Goal: Information Seeking & Learning: Learn about a topic

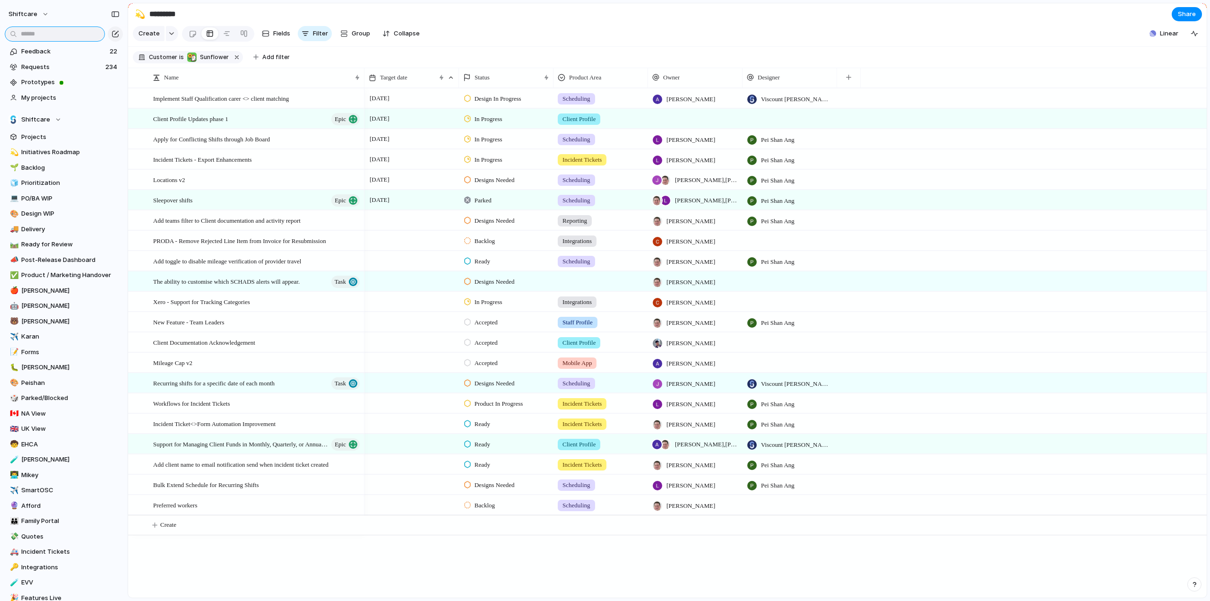
click at [38, 34] on input "text" at bounding box center [55, 33] width 100 height 15
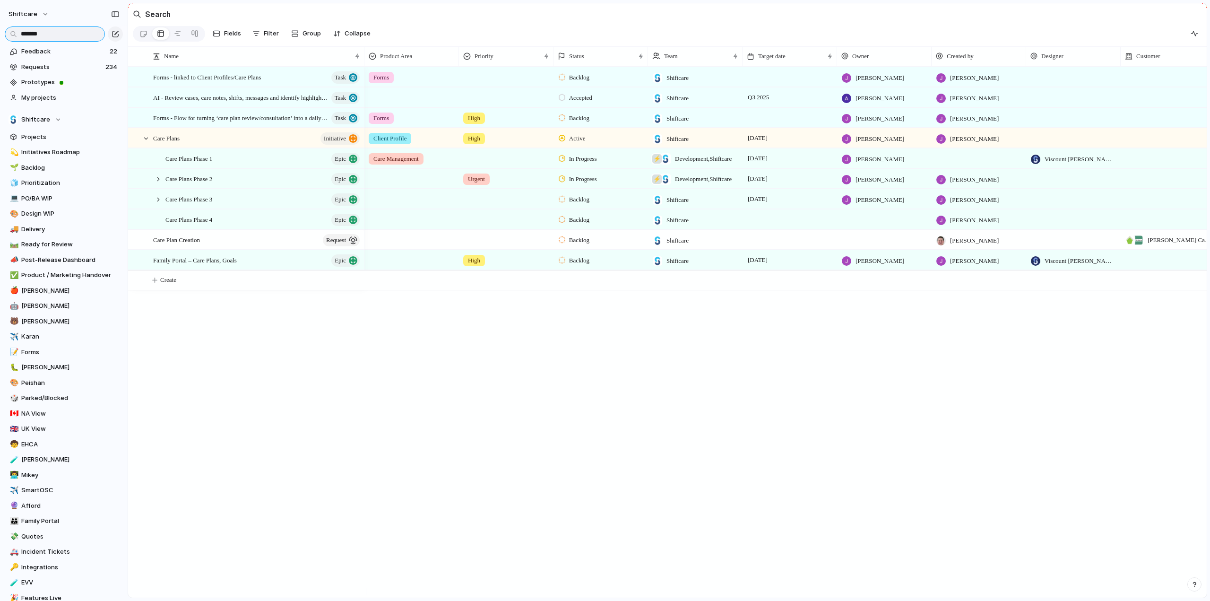
type input "*******"
click at [154, 186] on div "Care Plans Phase 2 Epic" at bounding box center [258, 178] width 211 height 19
click at [162, 182] on div at bounding box center [158, 179] width 9 height 9
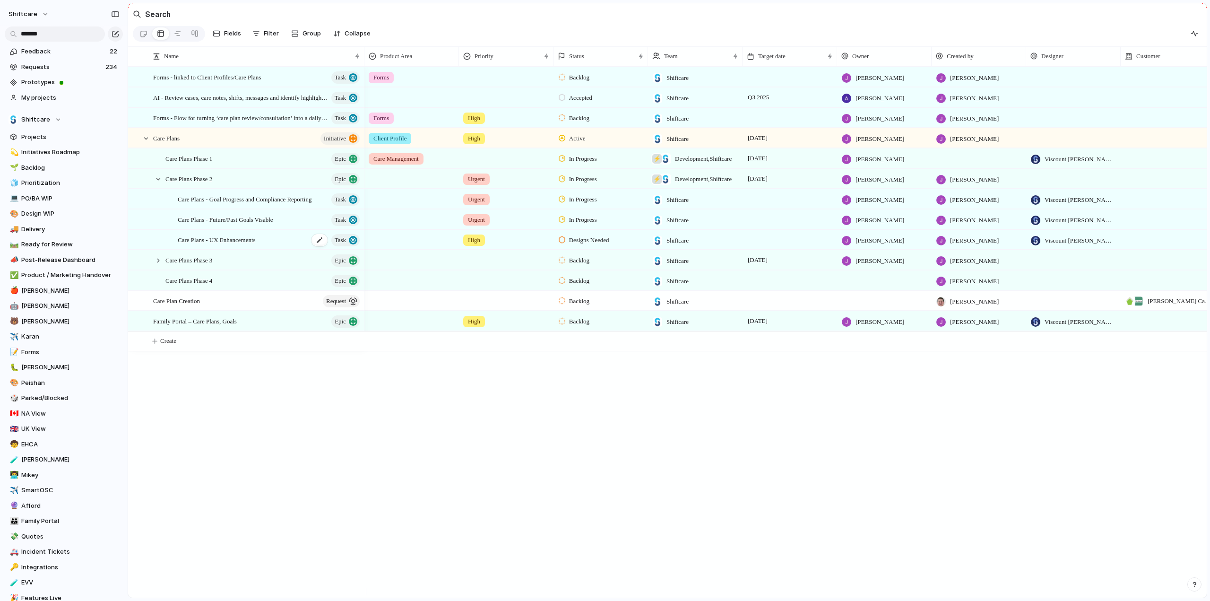
click at [222, 245] on span "Care Plans - UX Enhancements" at bounding box center [217, 239] width 78 height 11
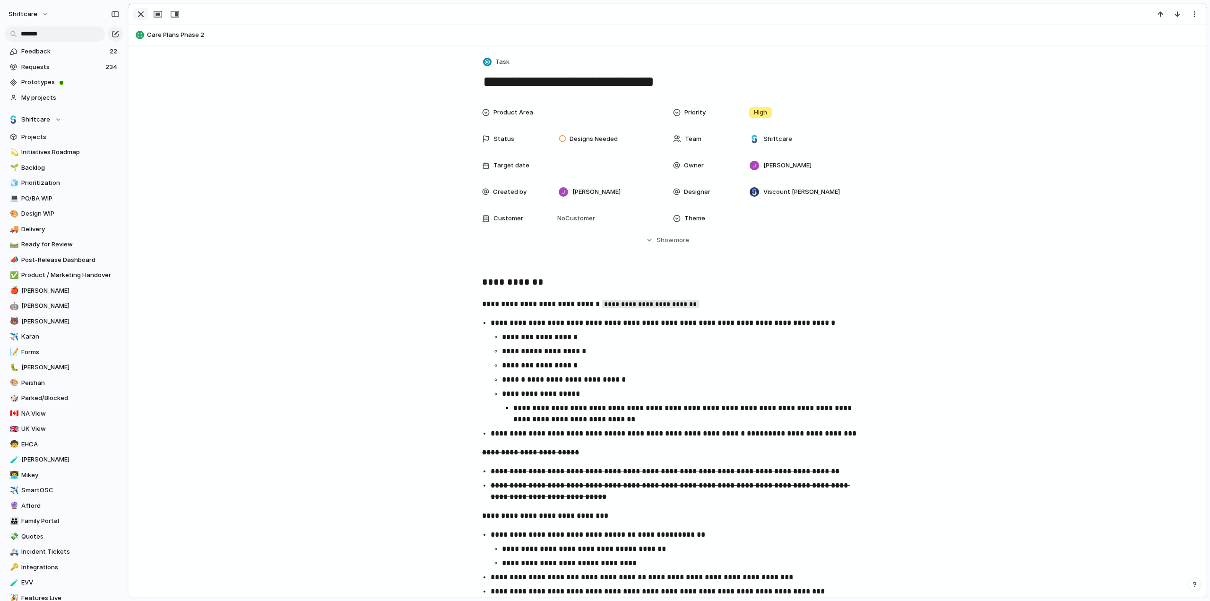
click at [138, 11] on div "button" at bounding box center [140, 14] width 11 height 11
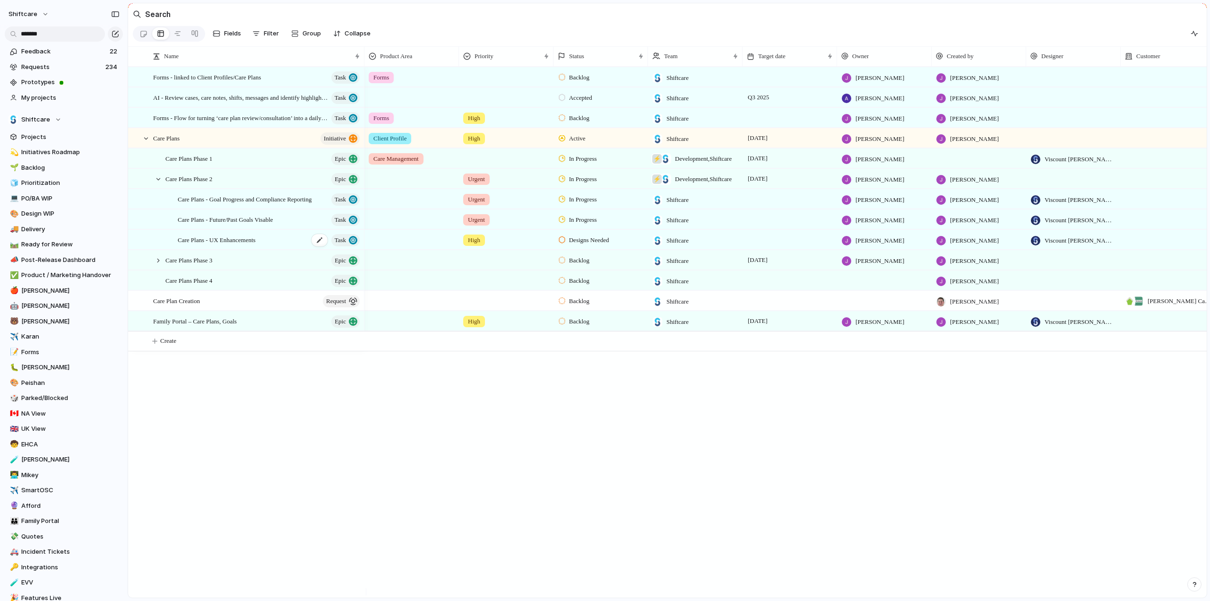
click at [233, 245] on span "Care Plans - UX Enhancements" at bounding box center [217, 239] width 78 height 11
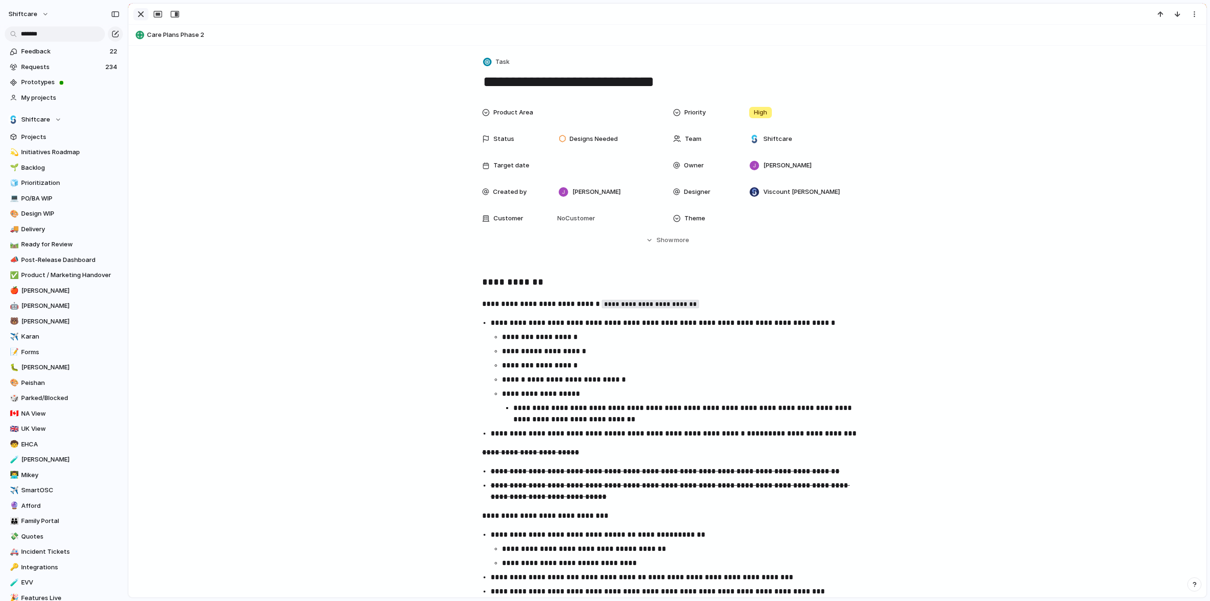
click at [140, 14] on div "button" at bounding box center [140, 14] width 11 height 11
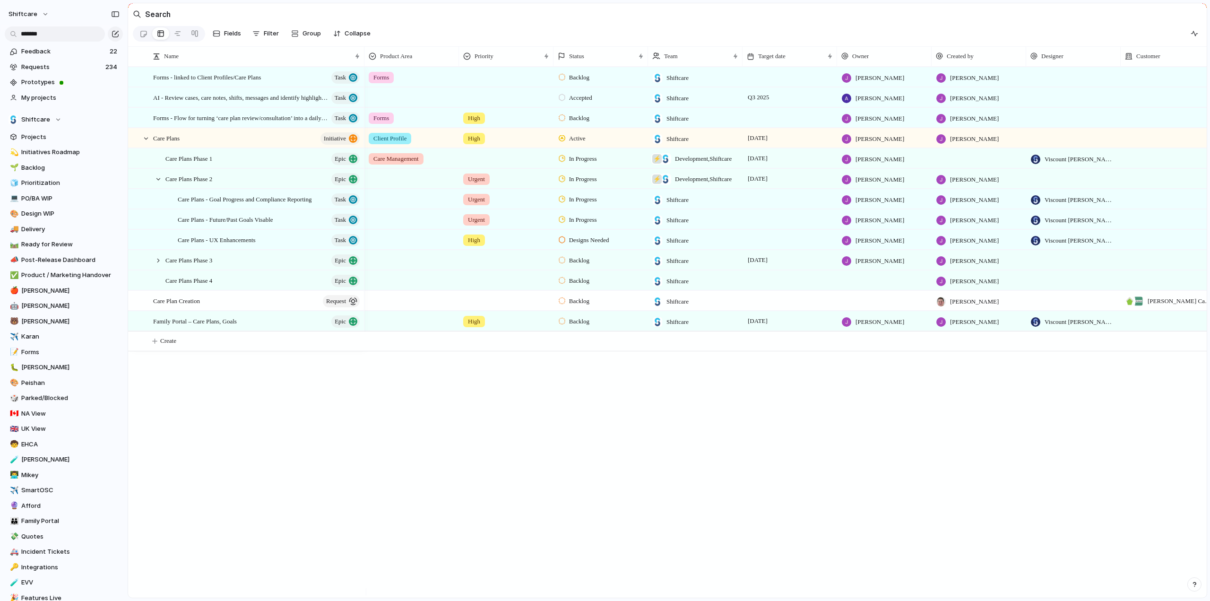
click at [239, 417] on div "AI - Review cases, care notes, shifts, messages and identify highlights risks a…" at bounding box center [667, 332] width 1078 height 531
